Goal: Transaction & Acquisition: Purchase product/service

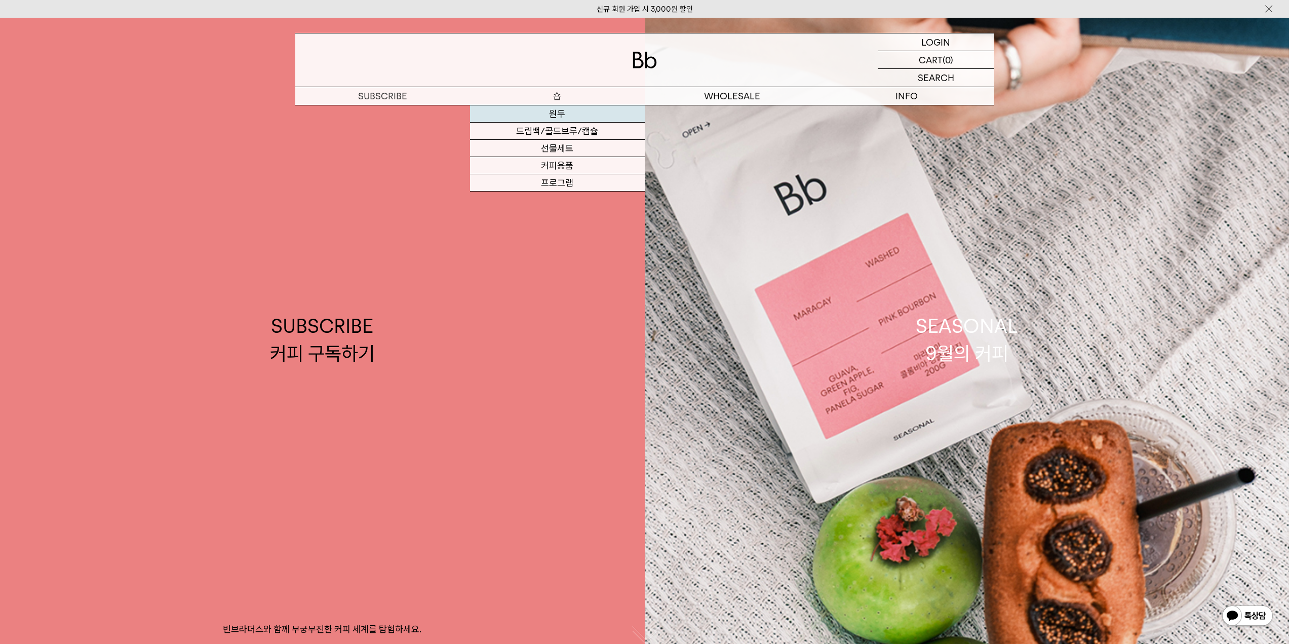
click at [551, 112] on link "원두" at bounding box center [557, 113] width 175 height 17
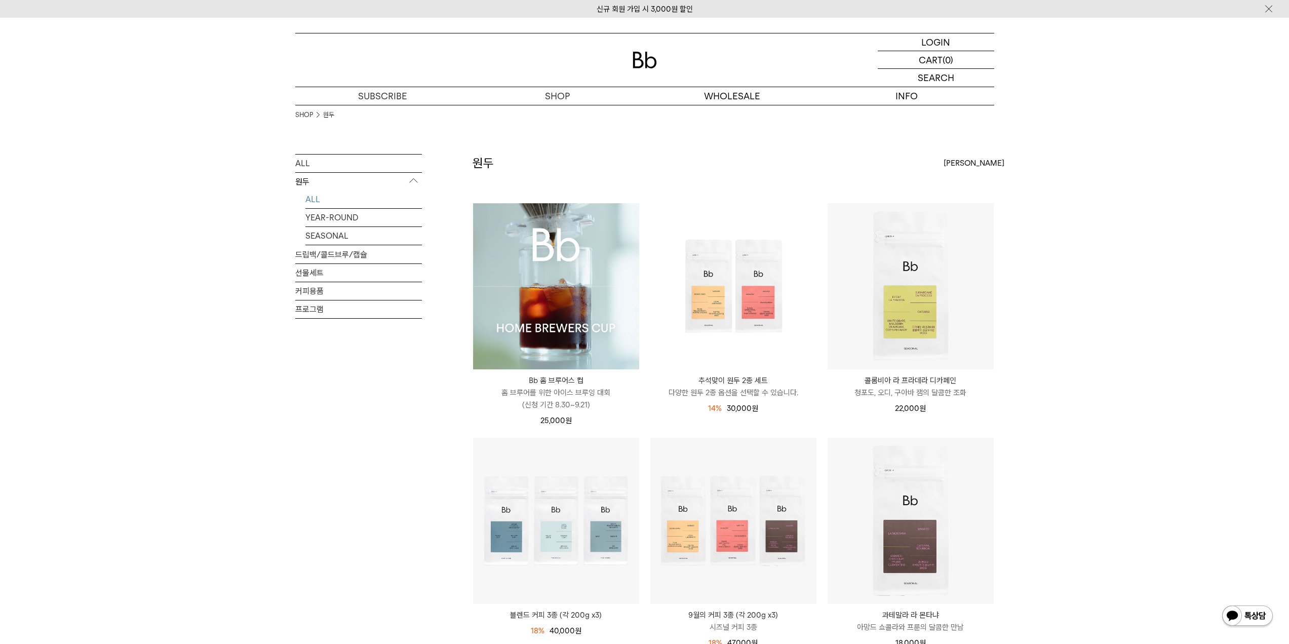
click at [581, 330] on img at bounding box center [556, 286] width 166 height 166
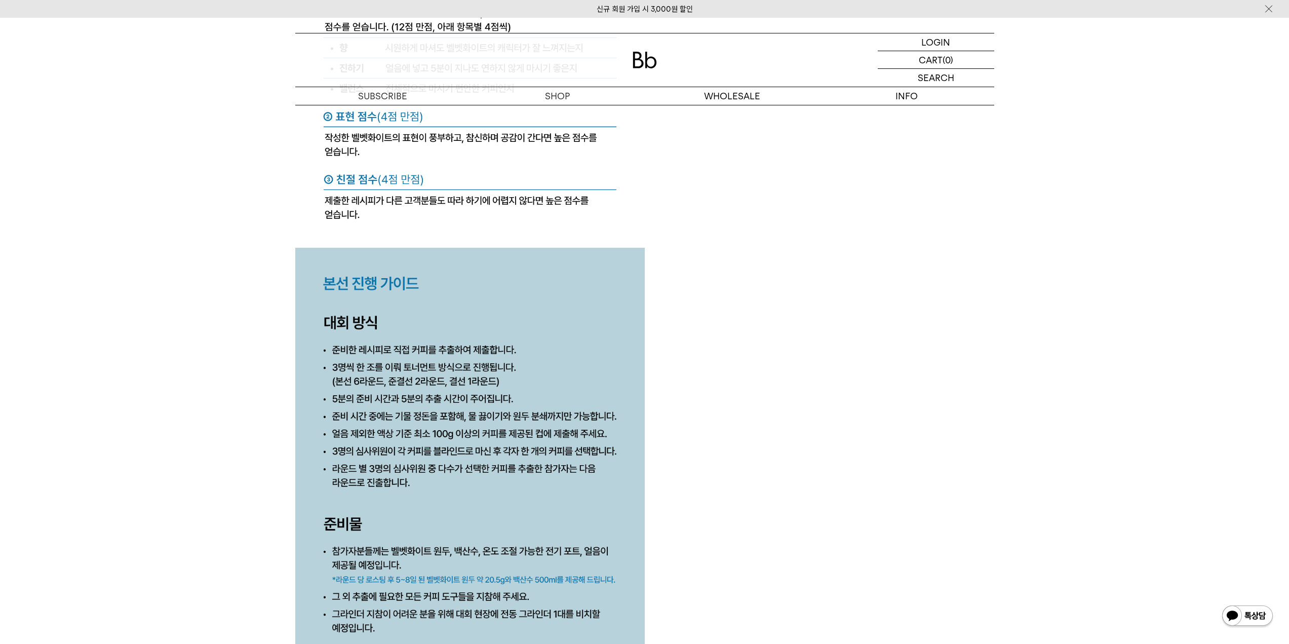
scroll to position [4763, 0]
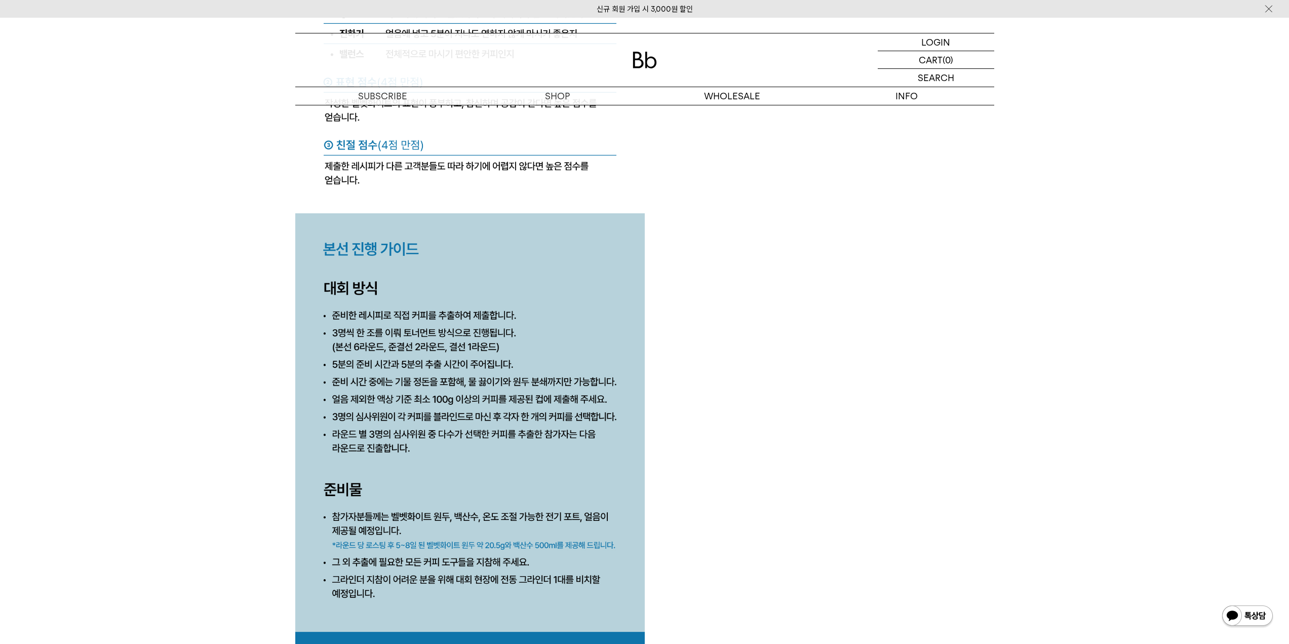
click at [468, 370] on img at bounding box center [470, 56] width 350 height 1236
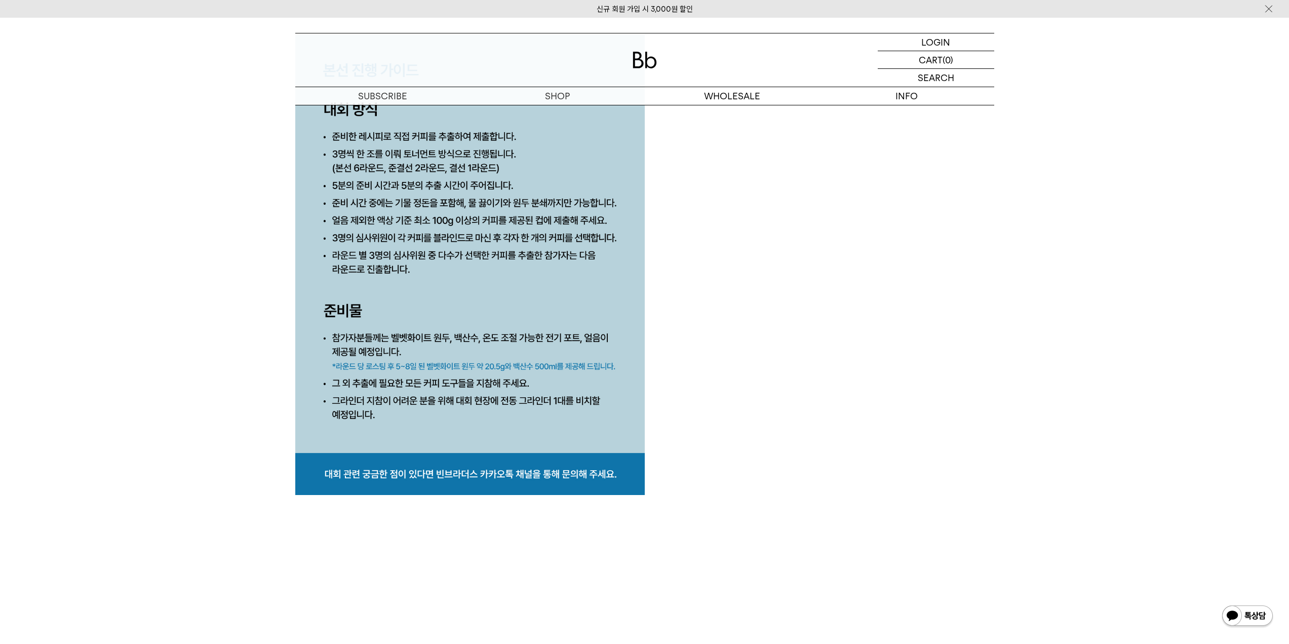
scroll to position [4965, 0]
